Goal: Task Accomplishment & Management: Use online tool/utility

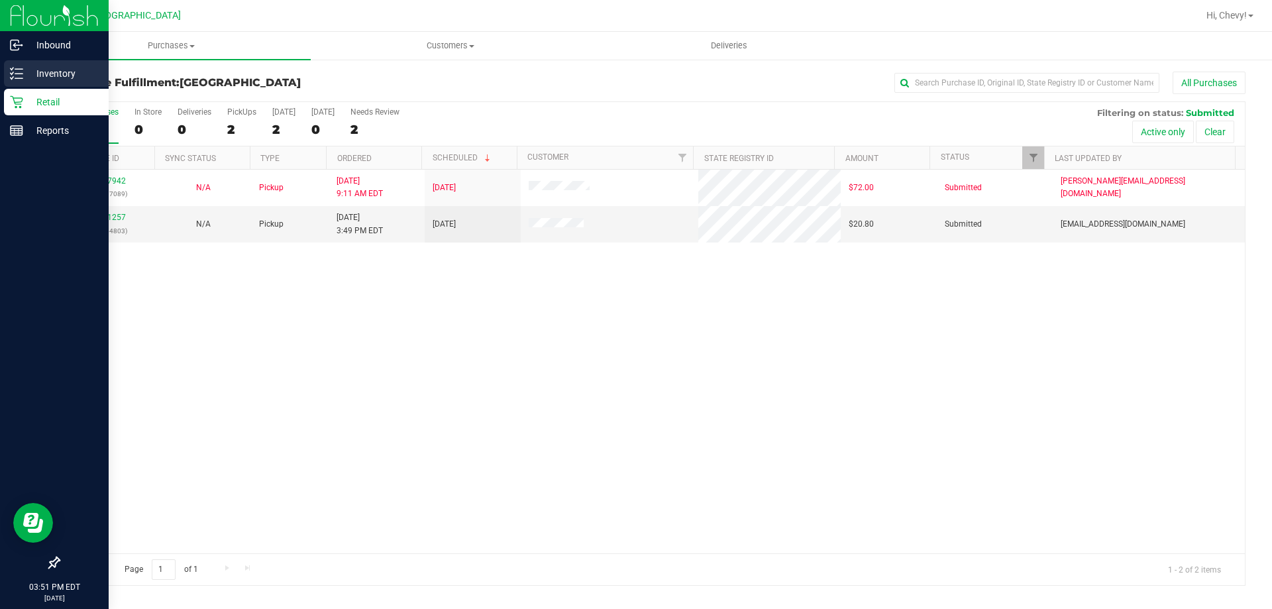
click at [42, 68] on p "Inventory" at bounding box center [62, 74] width 79 height 16
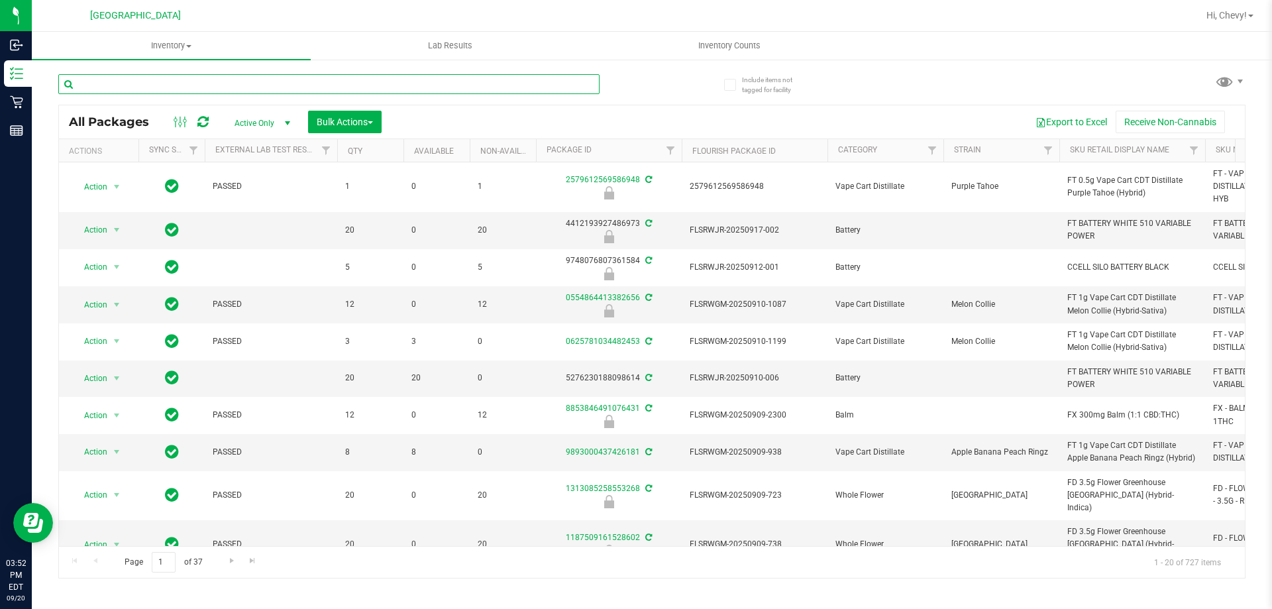
click at [374, 89] on input "text" at bounding box center [328, 84] width 541 height 20
click at [374, 88] on input "text" at bounding box center [328, 84] width 541 height 20
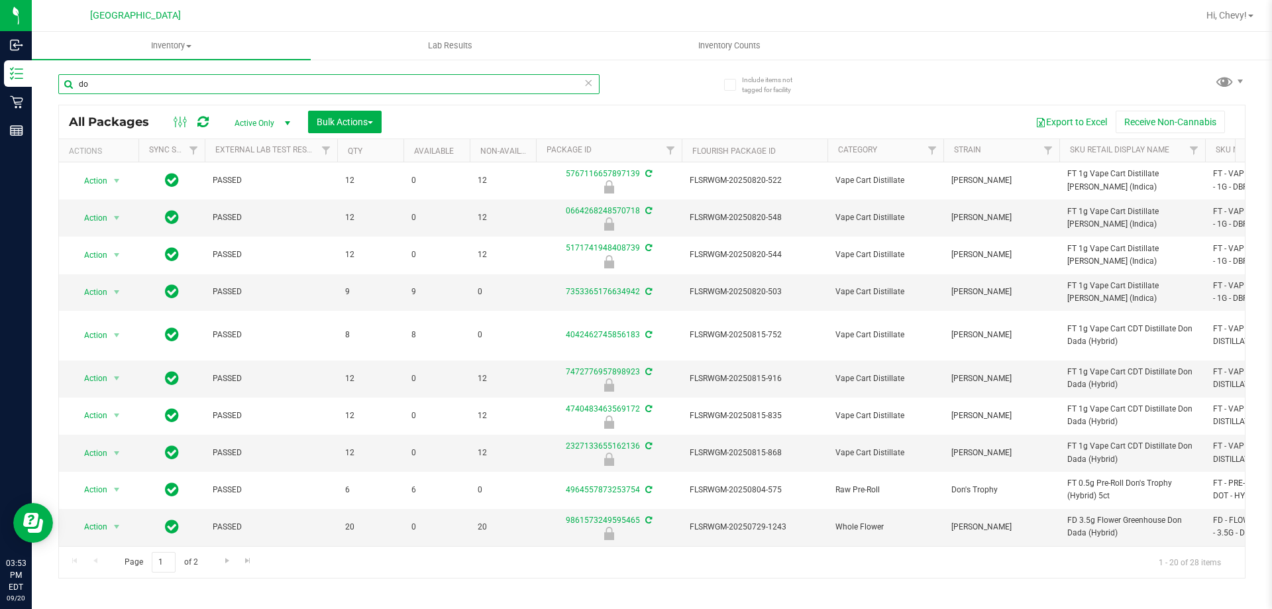
type input "d"
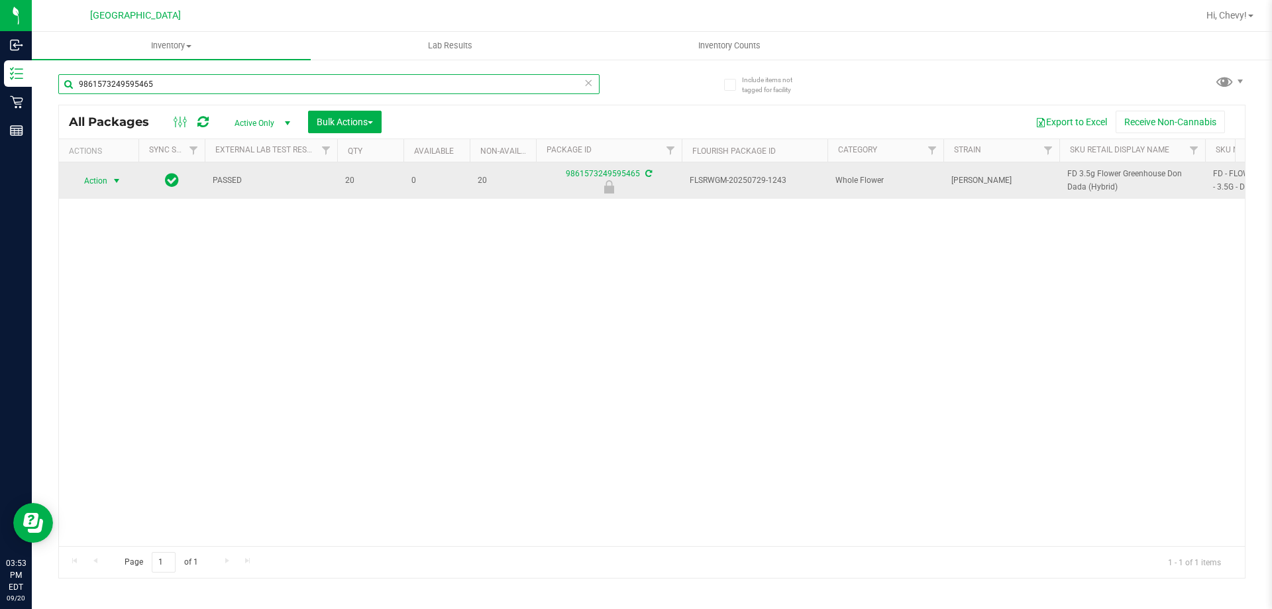
type input "9861573249595465"
click at [98, 181] on span "Action" at bounding box center [90, 181] width 36 height 19
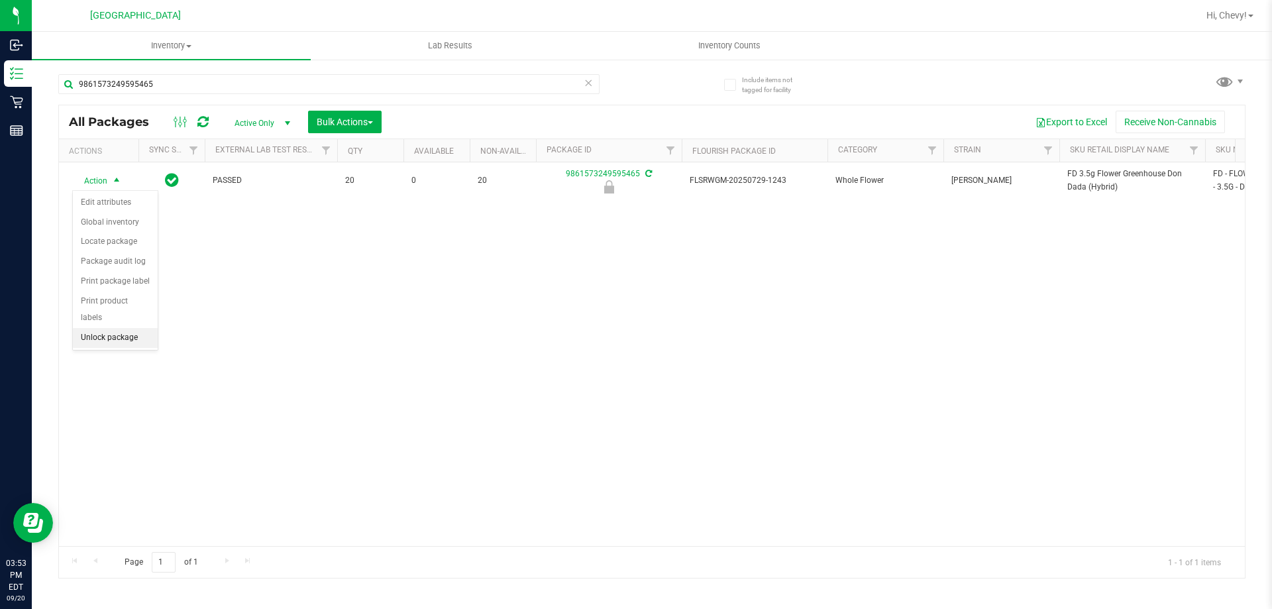
click at [116, 328] on li "Unlock package" at bounding box center [115, 338] width 85 height 20
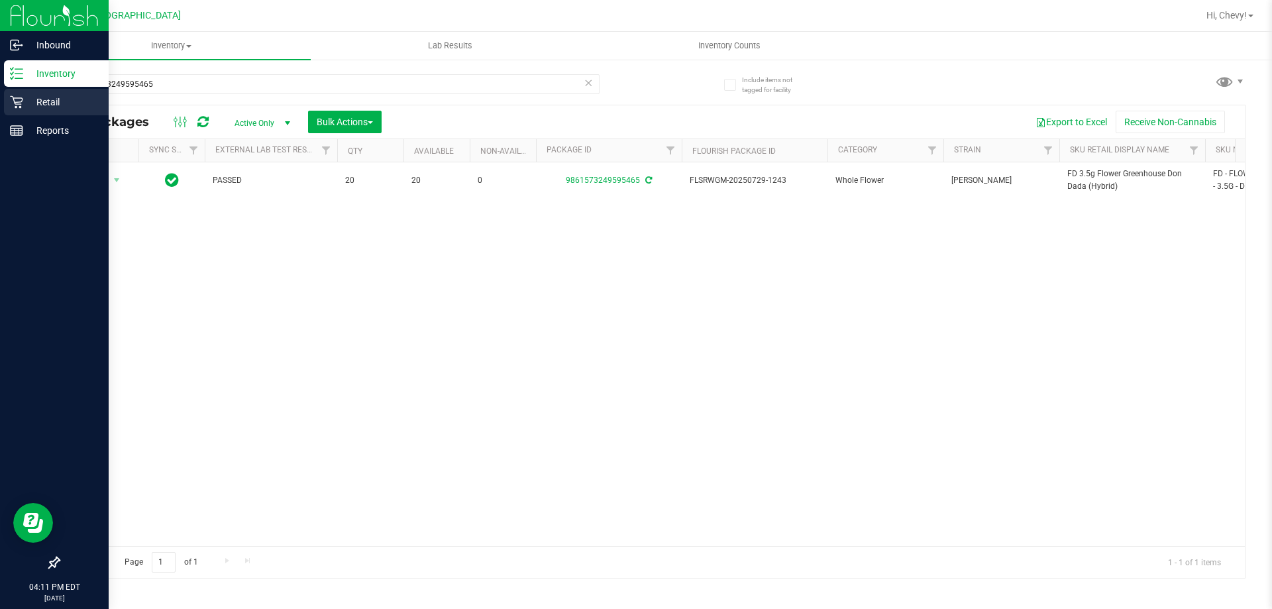
click at [30, 105] on p "Retail" at bounding box center [62, 102] width 79 height 16
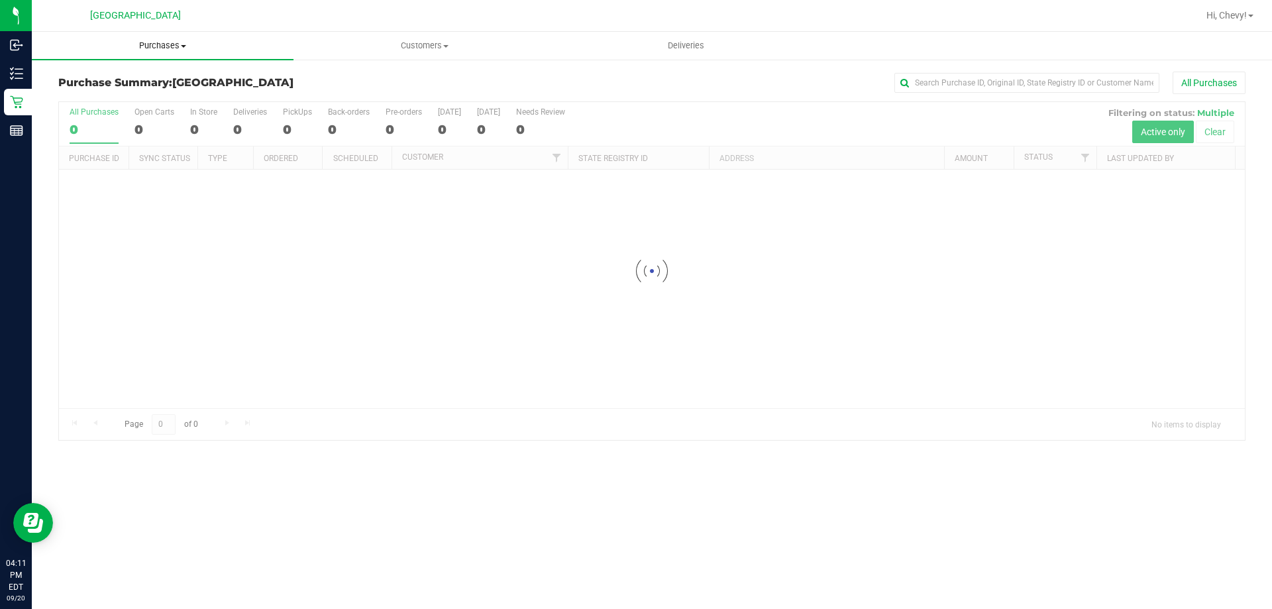
click at [166, 42] on span "Purchases" at bounding box center [163, 46] width 262 height 12
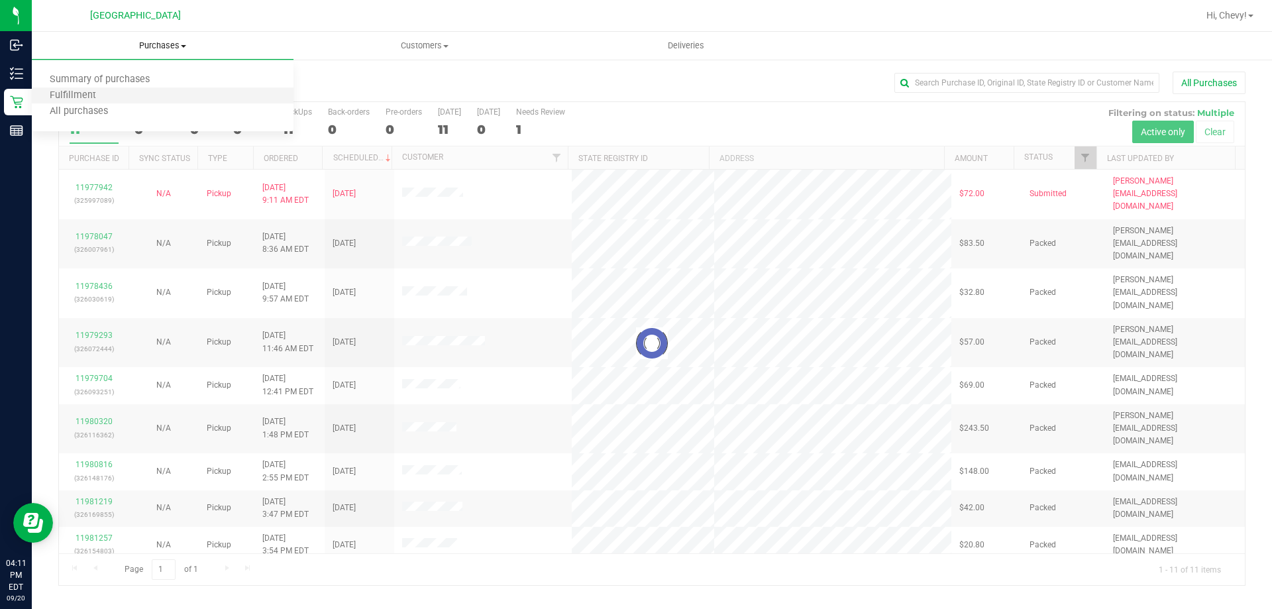
click at [151, 102] on li "Fulfillment" at bounding box center [163, 96] width 262 height 16
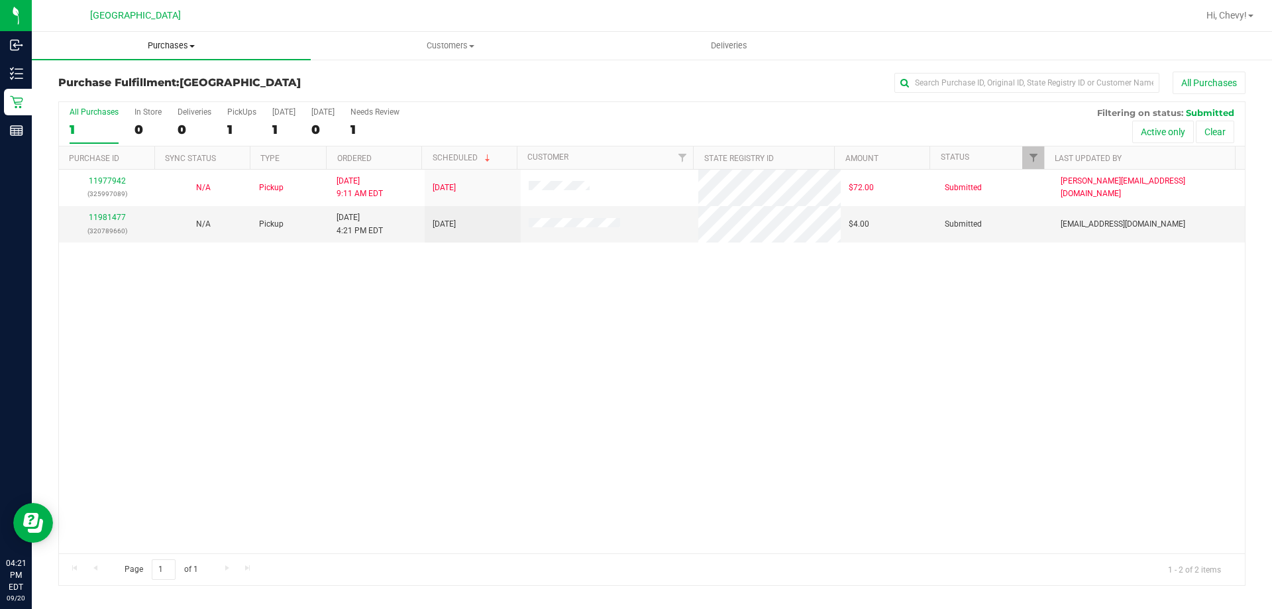
click at [172, 46] on span "Purchases" at bounding box center [171, 46] width 279 height 12
click at [92, 97] on span "Fulfillment" at bounding box center [73, 95] width 82 height 11
